Goal: Find specific page/section: Find specific page/section

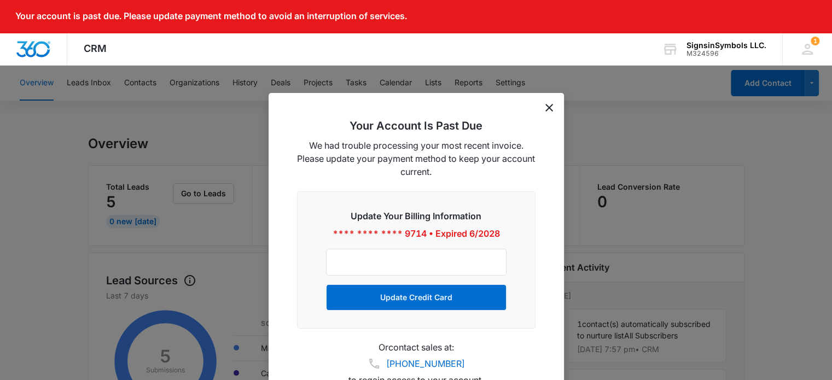
click at [551, 109] on icon "dismiss this dialog" at bounding box center [549, 108] width 8 height 8
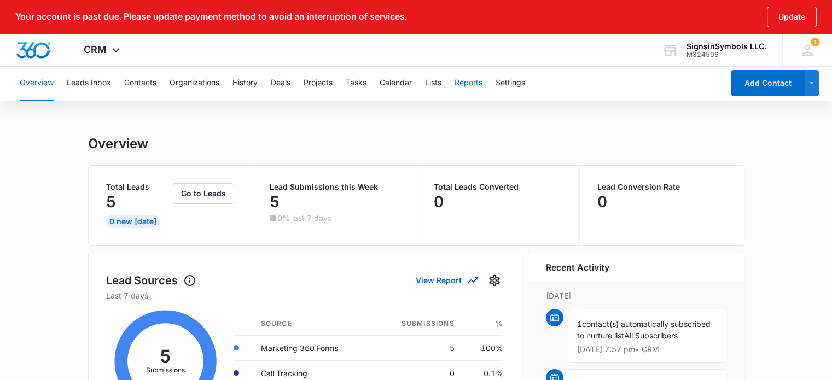
click at [461, 76] on button "Reports" at bounding box center [468, 83] width 28 height 35
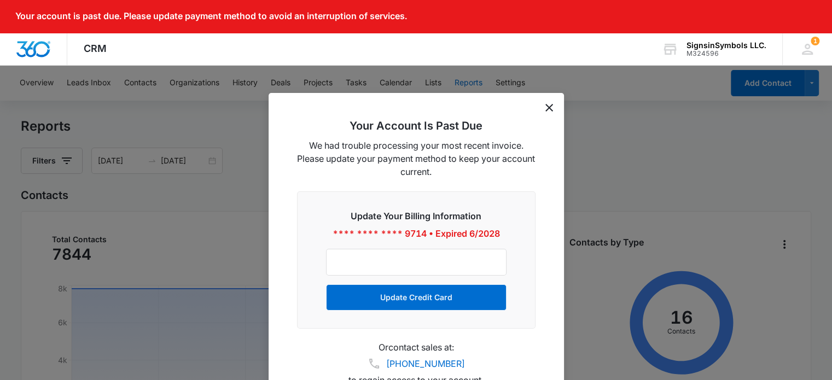
click at [550, 110] on icon "dismiss this dialog" at bounding box center [549, 108] width 8 height 8
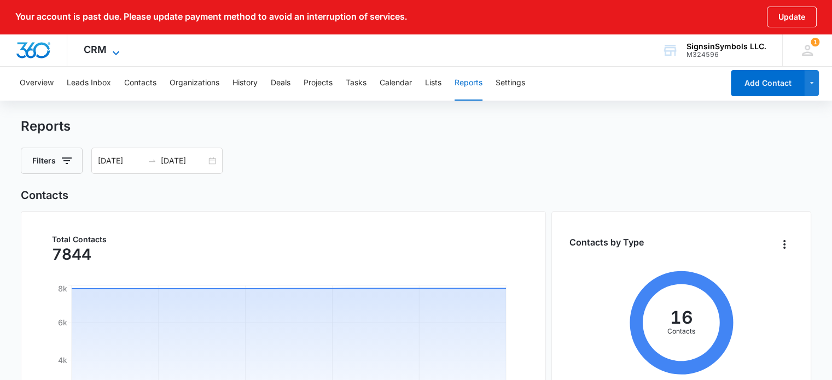
click at [91, 52] on span "CRM" at bounding box center [95, 49] width 23 height 11
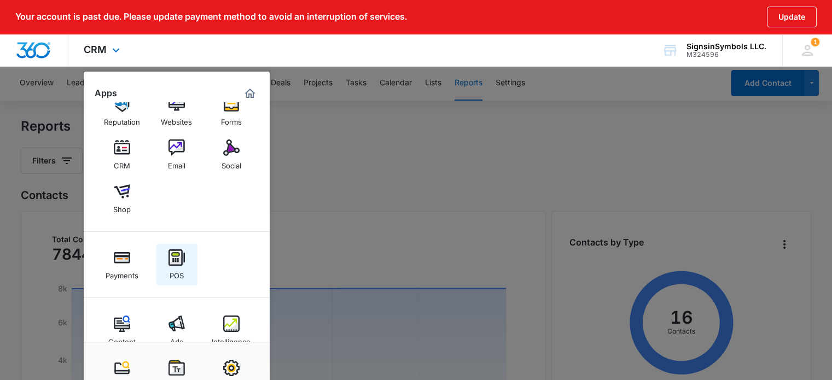
scroll to position [46, 0]
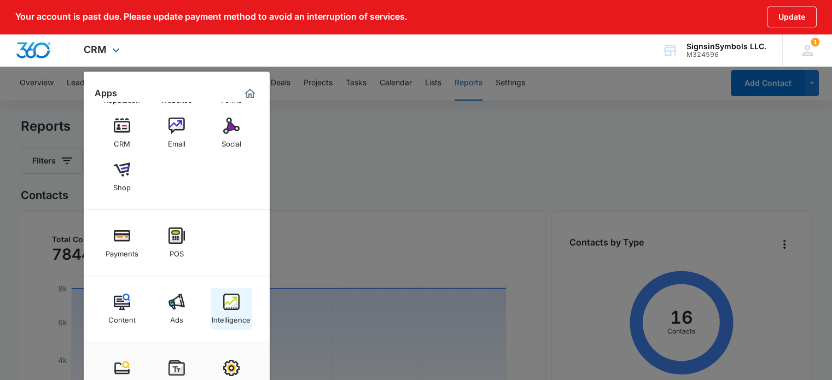
click at [221, 304] on link "Intelligence" at bounding box center [232, 309] width 42 height 42
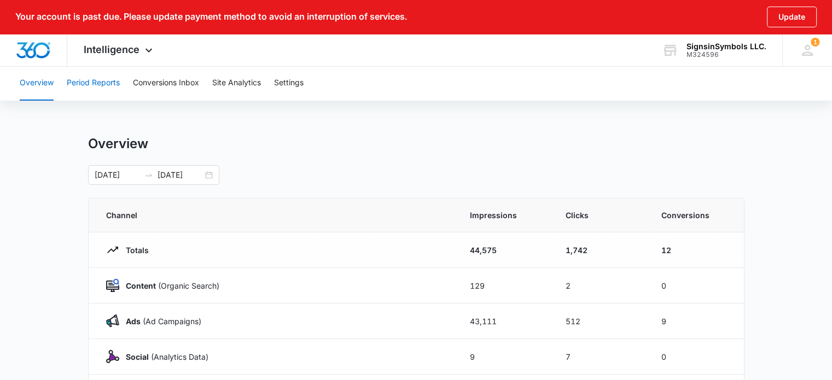
click at [92, 81] on button "Period Reports" at bounding box center [93, 83] width 53 height 35
